Goal: Transaction & Acquisition: Download file/media

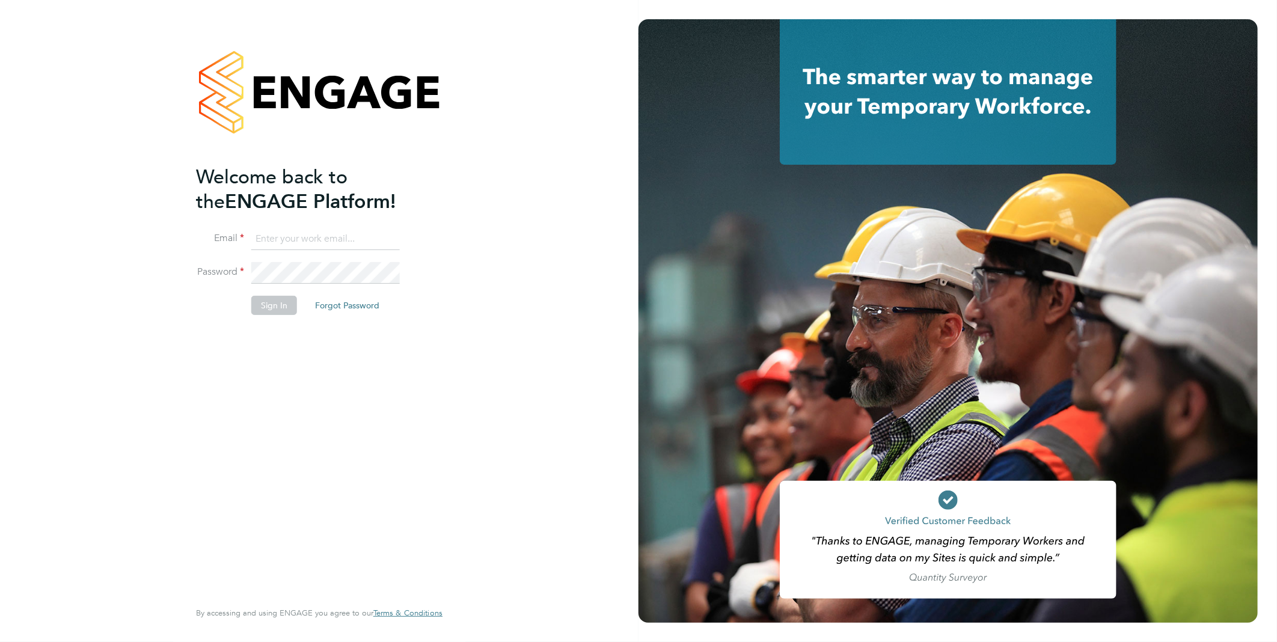
type input "[PERSON_NAME][EMAIL_ADDRESS][PERSON_NAME][DOMAIN_NAME]"
click at [272, 300] on button "Sign In" at bounding box center [274, 305] width 46 height 19
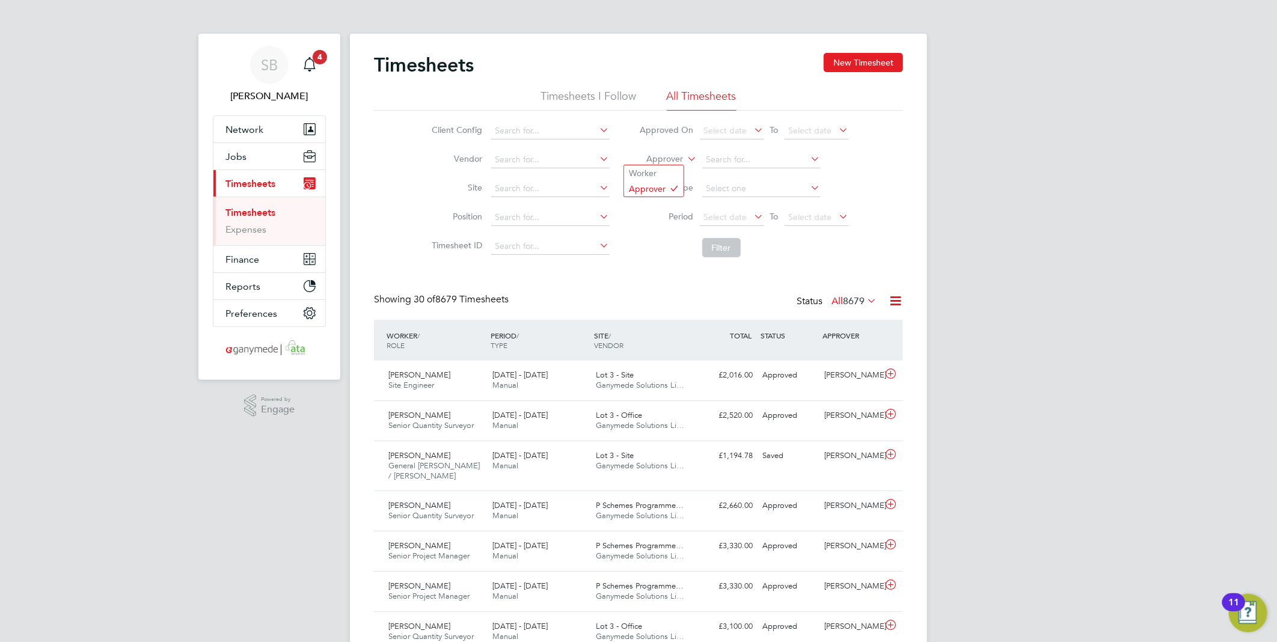
click at [657, 154] on label "Approver" at bounding box center [657, 159] width 54 height 12
drag, startPoint x: 657, startPoint y: 172, endPoint x: 701, endPoint y: 155, distance: 47.0
click at [662, 168] on li "Worker" at bounding box center [654, 173] width 60 height 16
click at [730, 149] on li "Worker" at bounding box center [744, 160] width 239 height 29
click at [734, 153] on input at bounding box center [761, 160] width 118 height 17
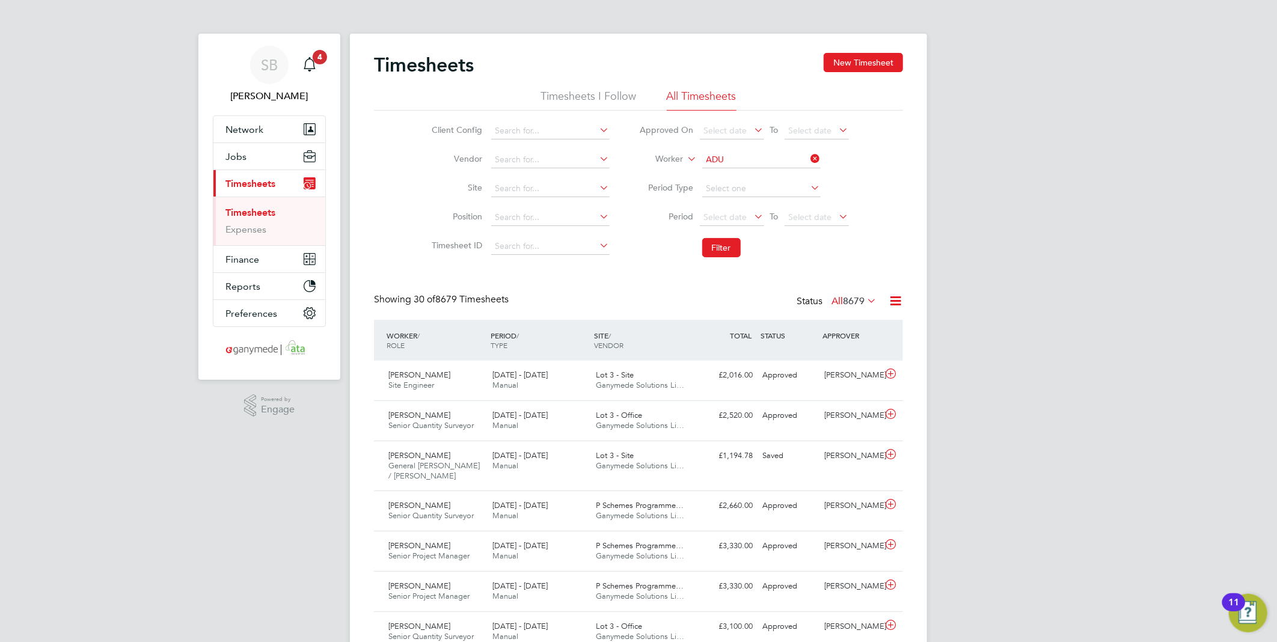
click at [734, 218] on li "Adu [PERSON_NAME]" at bounding box center [784, 225] width 167 height 16
type input "Adu [PERSON_NAME]"
click at [718, 251] on button "Filter" at bounding box center [721, 247] width 38 height 19
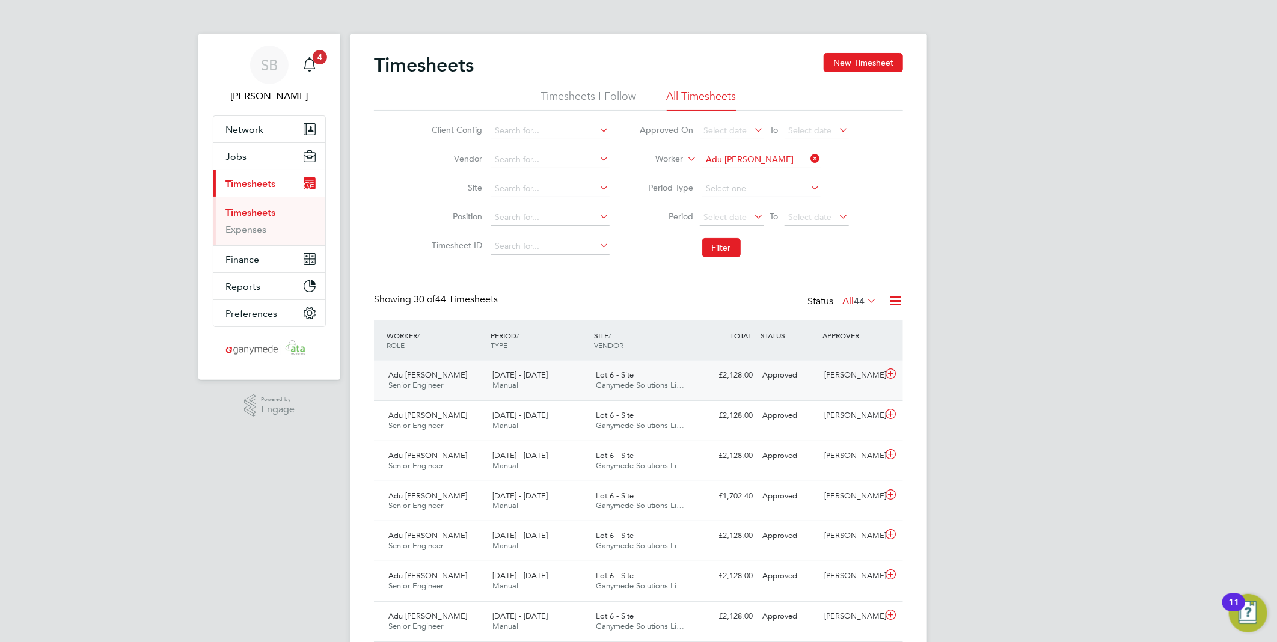
click at [888, 373] on icon at bounding box center [891, 374] width 15 height 10
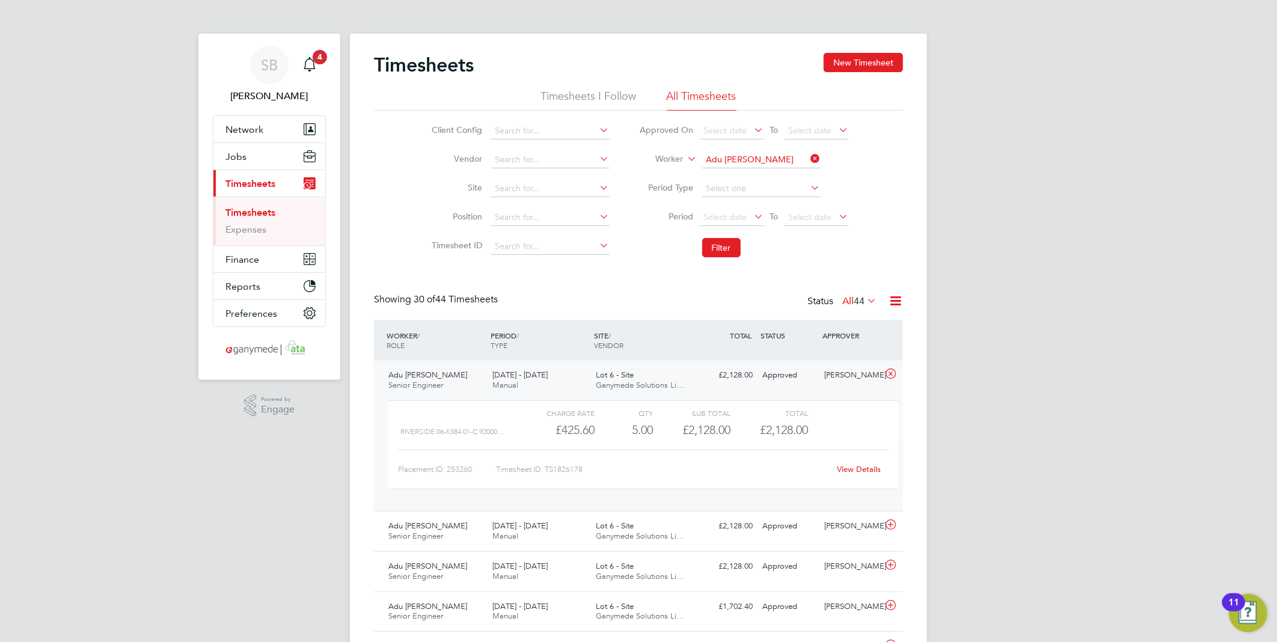
click at [861, 471] on link "View Details" at bounding box center [860, 469] width 44 height 10
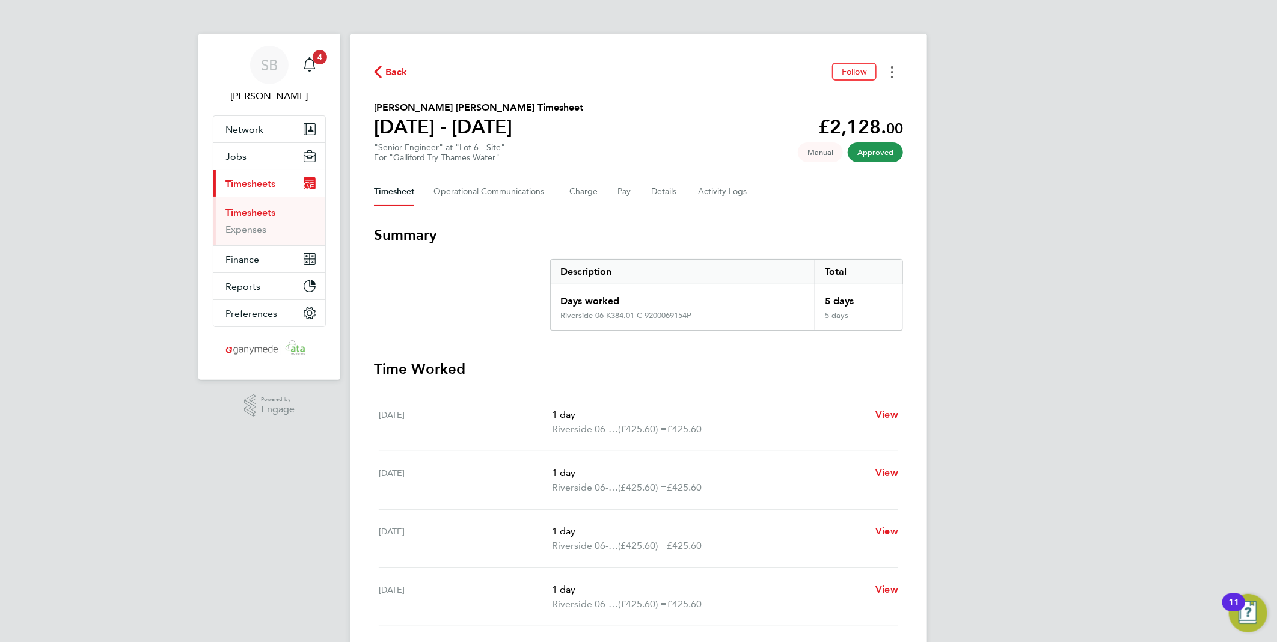
click at [895, 73] on button "Timesheets Menu" at bounding box center [893, 72] width 22 height 19
click at [870, 96] on link "Download timesheet" at bounding box center [831, 99] width 144 height 24
